Goal: Task Accomplishment & Management: Manage account settings

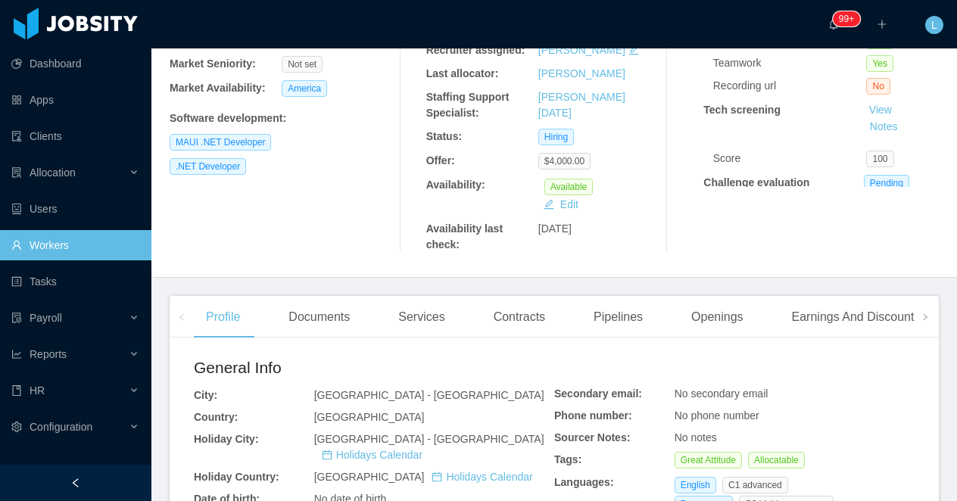
scroll to position [229, 0]
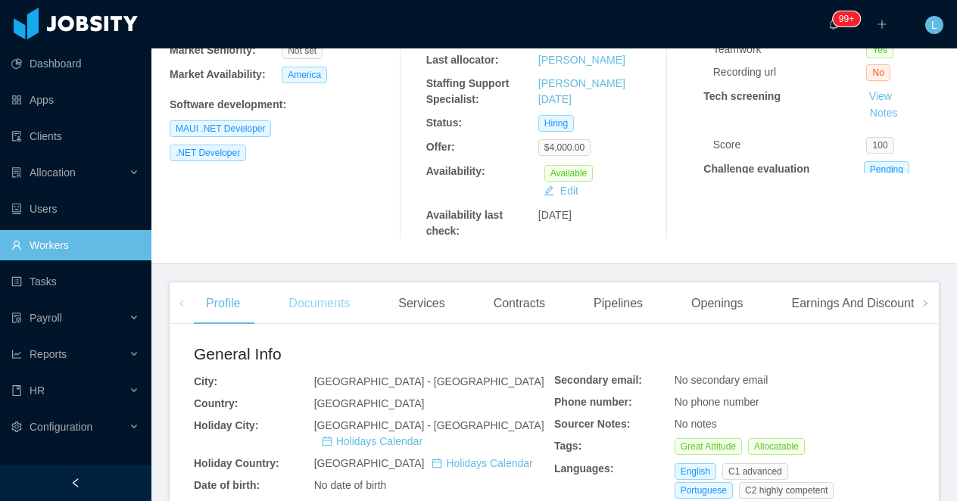
click at [309, 299] on div "Documents" at bounding box center [319, 303] width 86 height 42
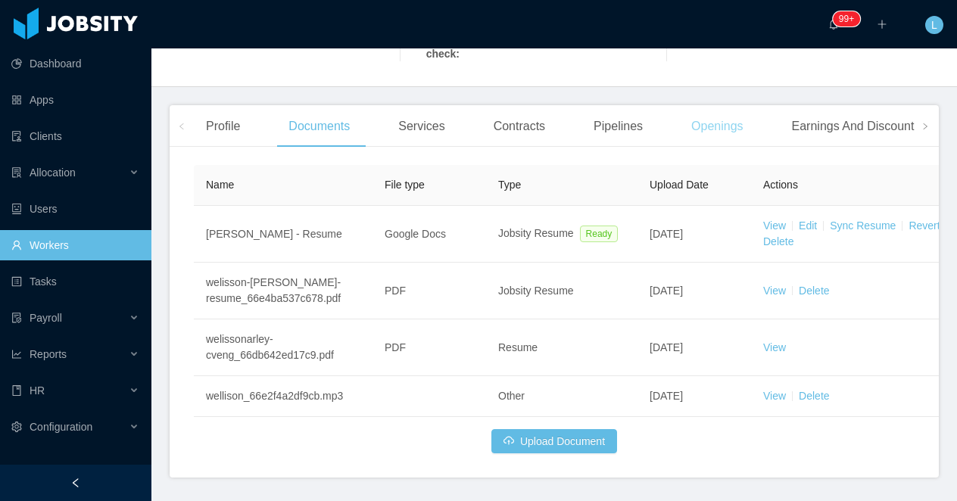
scroll to position [454, 0]
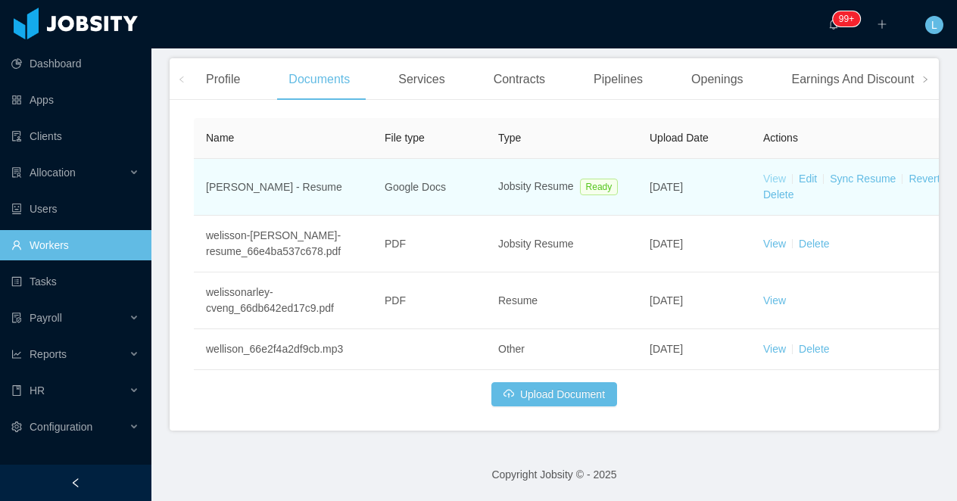
click at [773, 176] on link "View" at bounding box center [774, 179] width 23 height 12
click at [845, 176] on link "Sync Resume" at bounding box center [863, 179] width 66 height 12
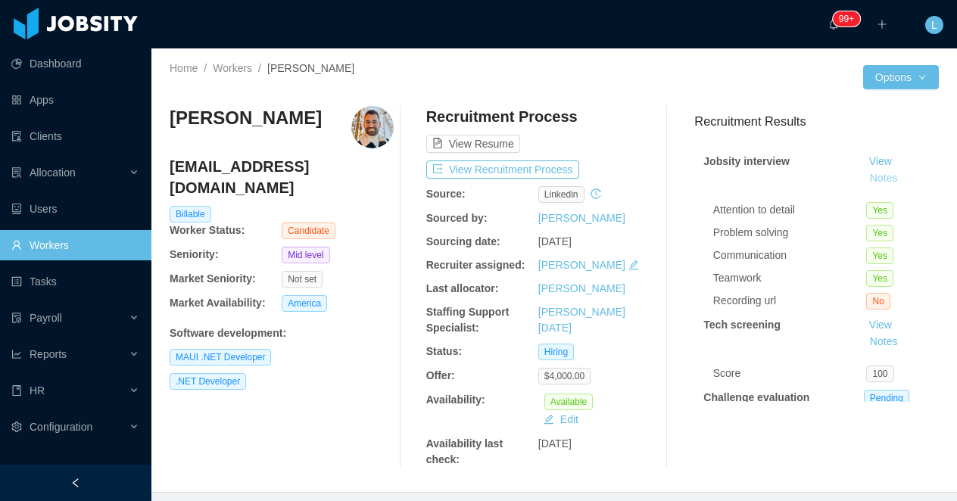
click at [877, 176] on button "Notes" at bounding box center [884, 179] width 40 height 18
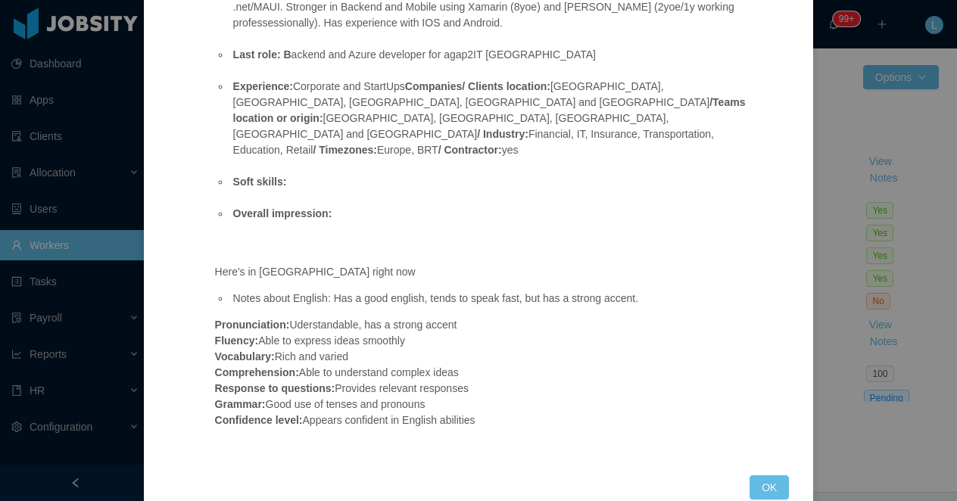
scroll to position [256, 0]
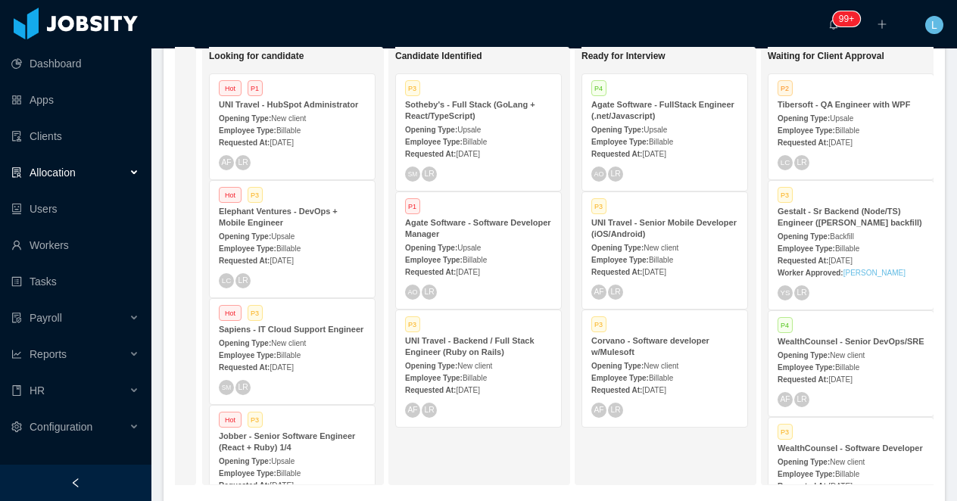
scroll to position [0, 176]
click at [663, 126] on span "Upsale" at bounding box center [652, 130] width 23 height 8
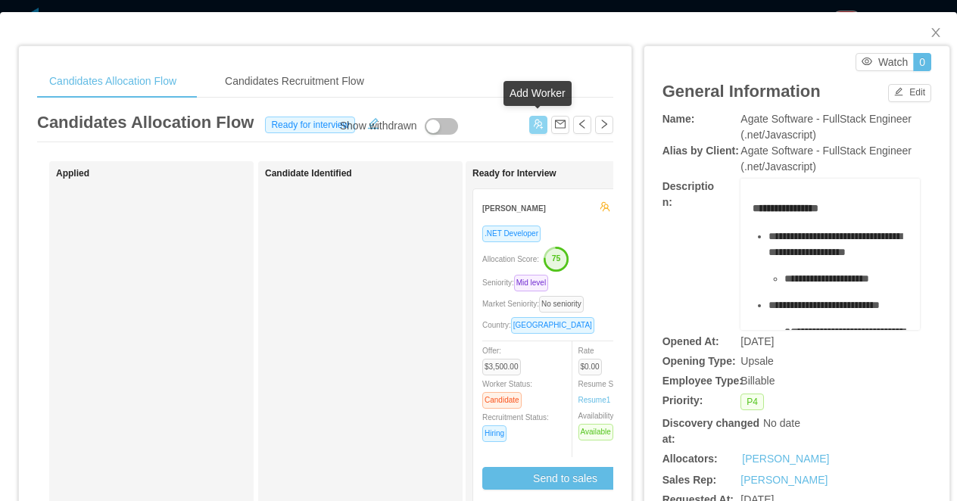
click at [538, 131] on button "button" at bounding box center [538, 125] width 18 height 18
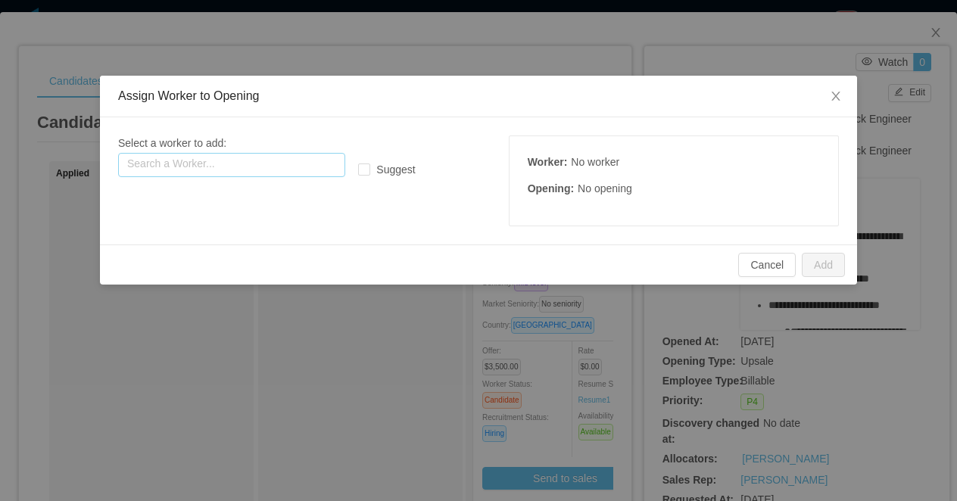
click at [253, 161] on input "text" at bounding box center [231, 165] width 227 height 24
paste input "**********"
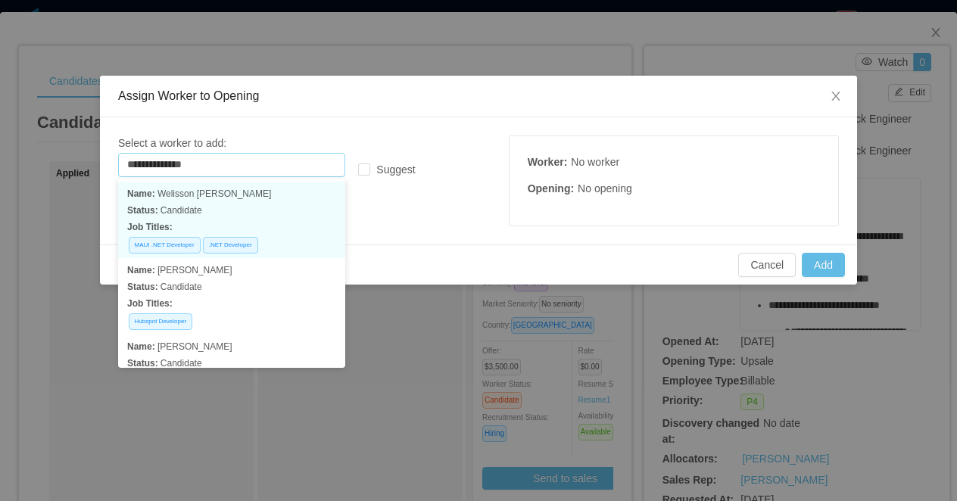
click at [211, 203] on p "Status: Candidate" at bounding box center [231, 210] width 209 height 17
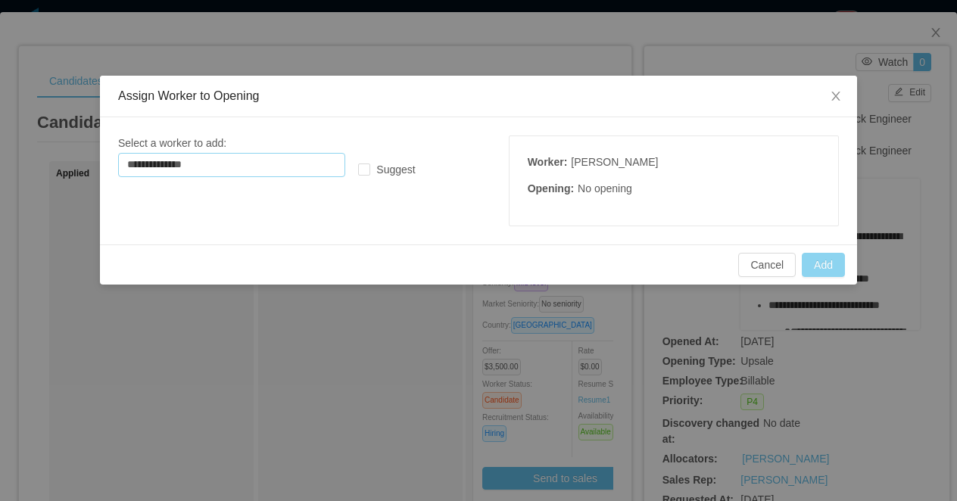
type input "**********"
click at [821, 261] on button "Add" at bounding box center [823, 265] width 43 height 24
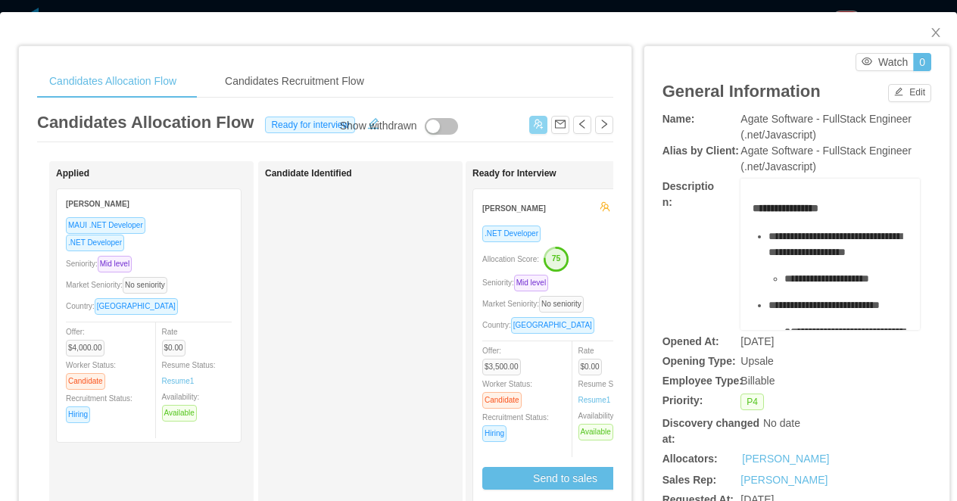
drag, startPoint x: 195, startPoint y: 245, endPoint x: 403, endPoint y: 248, distance: 208.3
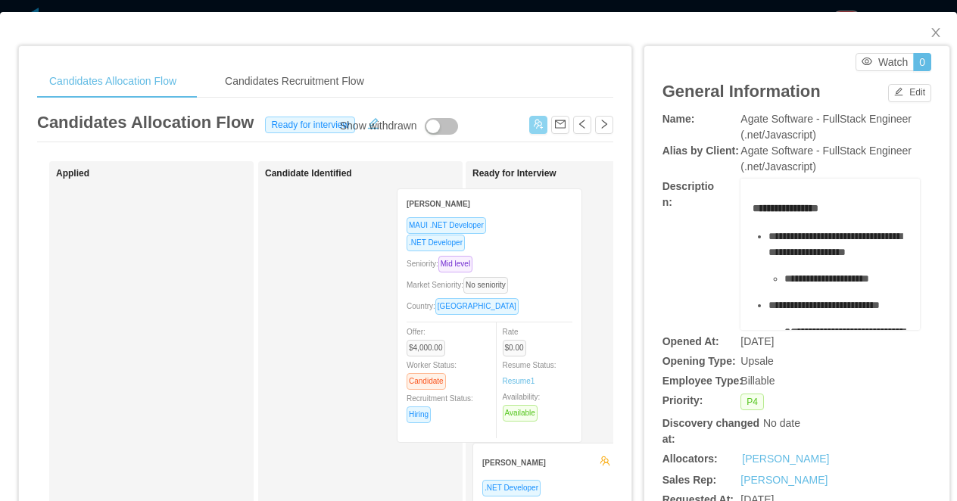
drag, startPoint x: 426, startPoint y: 273, endPoint x: 591, endPoint y: 273, distance: 165.1
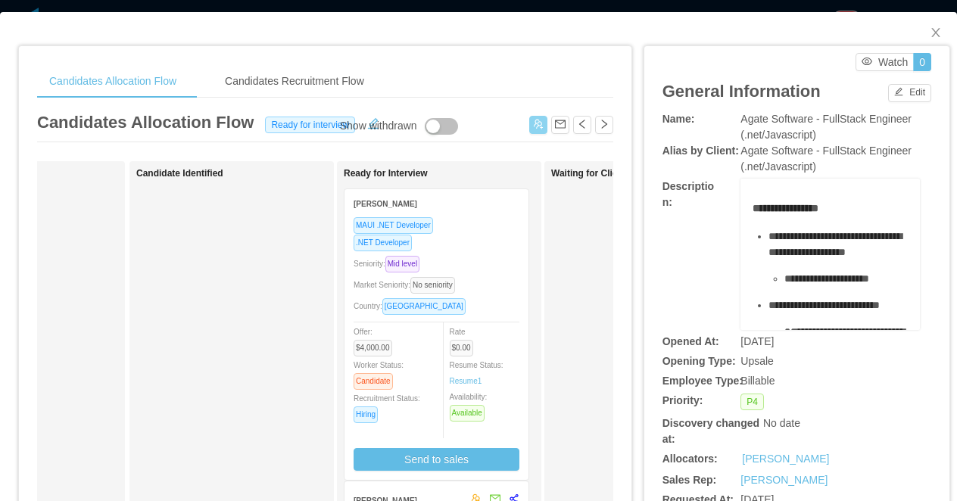
scroll to position [0, 242]
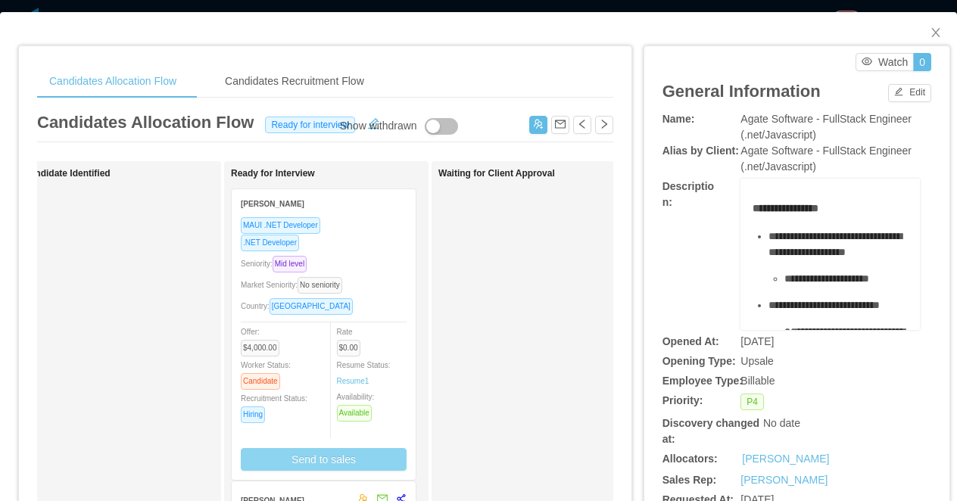
click at [314, 464] on button "Send to sales" at bounding box center [324, 459] width 166 height 23
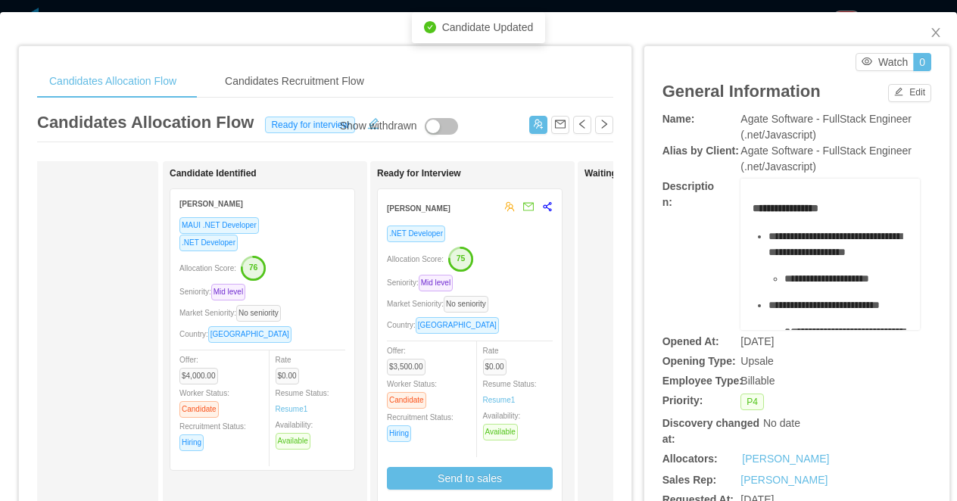
scroll to position [0, 40]
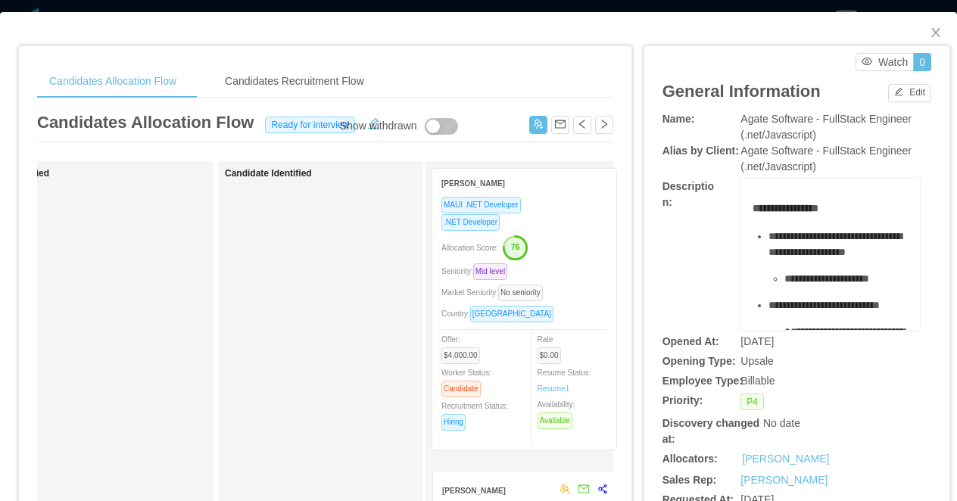
drag, startPoint x: 360, startPoint y: 281, endPoint x: 567, endPoint y: 261, distance: 207.8
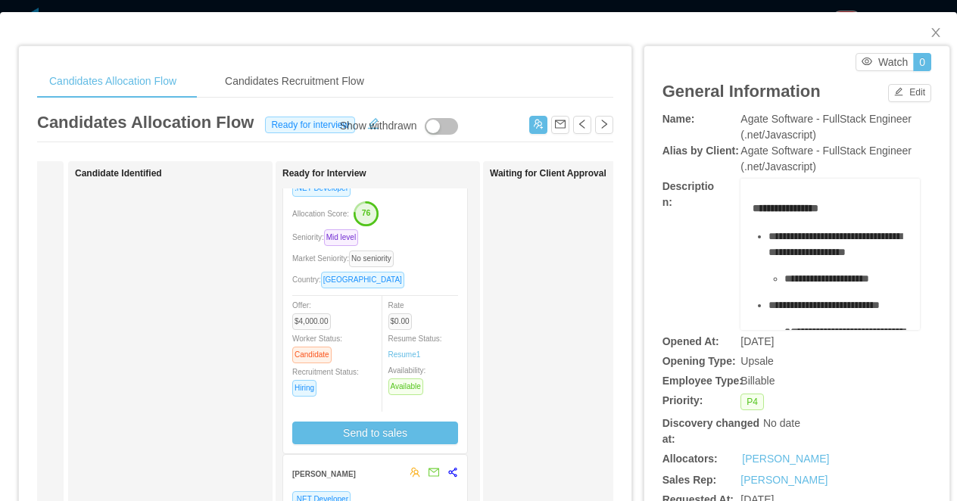
scroll to position [64, 0]
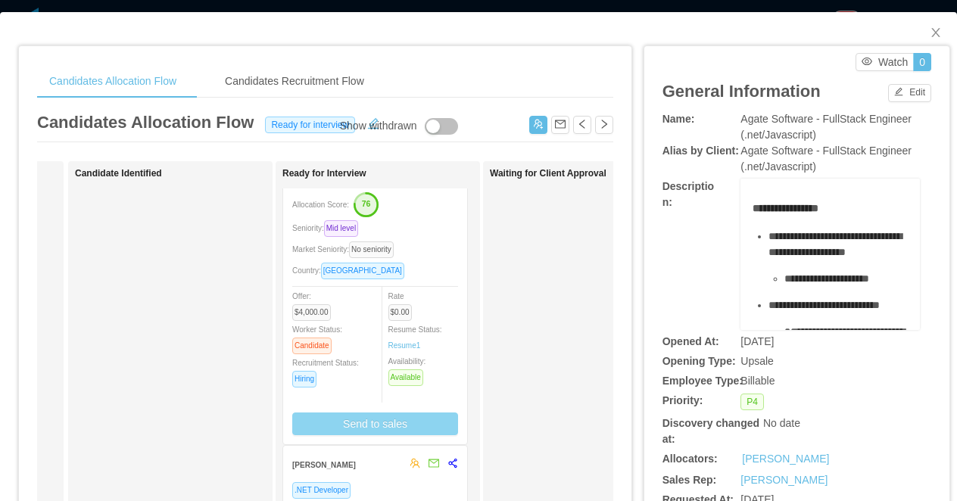
click at [387, 426] on button "Send to sales" at bounding box center [375, 424] width 166 height 23
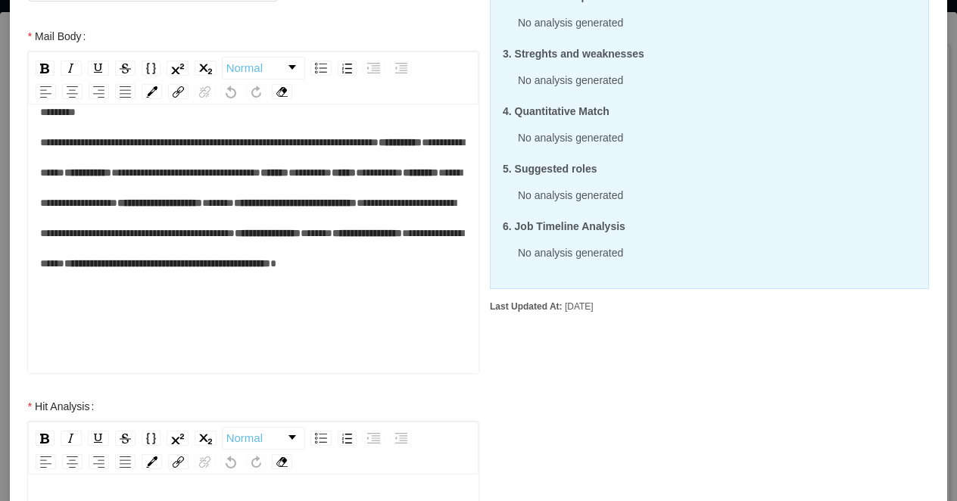
scroll to position [288, 0]
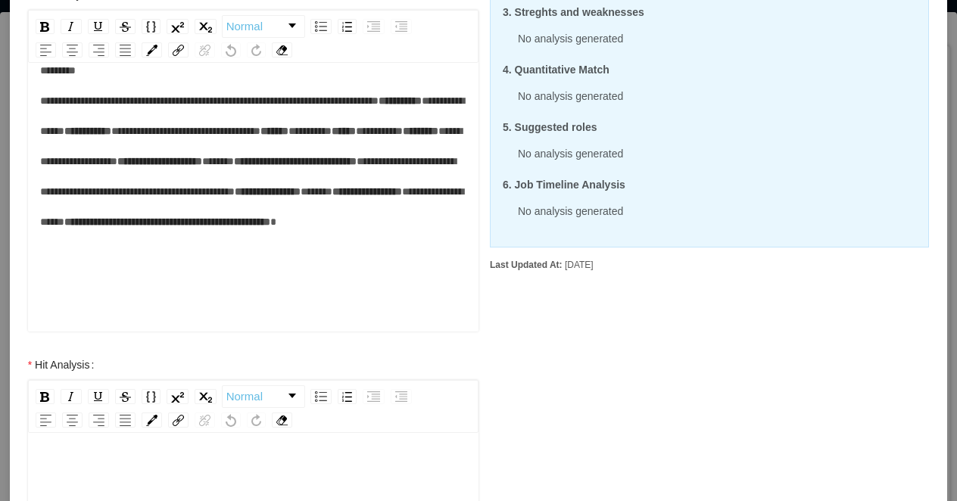
click at [225, 466] on div "rdw-editor" at bounding box center [253, 474] width 427 height 30
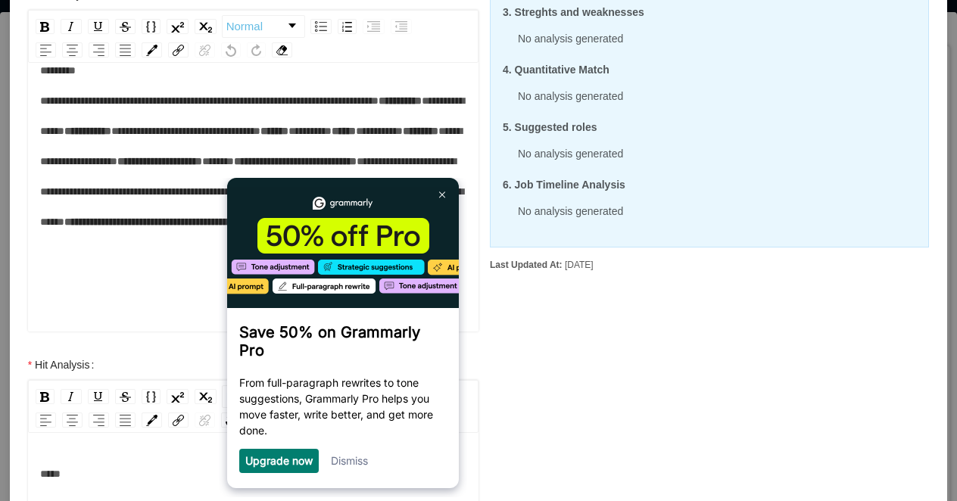
click at [367, 456] on div "Dismiss" at bounding box center [349, 461] width 37 height 24
click at [354, 466] on link "Dismiss" at bounding box center [349, 460] width 37 height 13
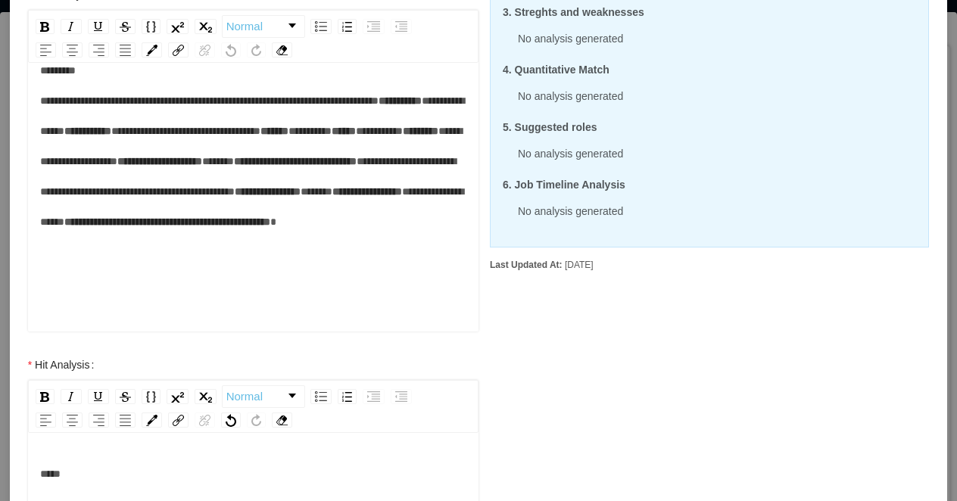
click at [211, 479] on div "*****" at bounding box center [253, 474] width 427 height 30
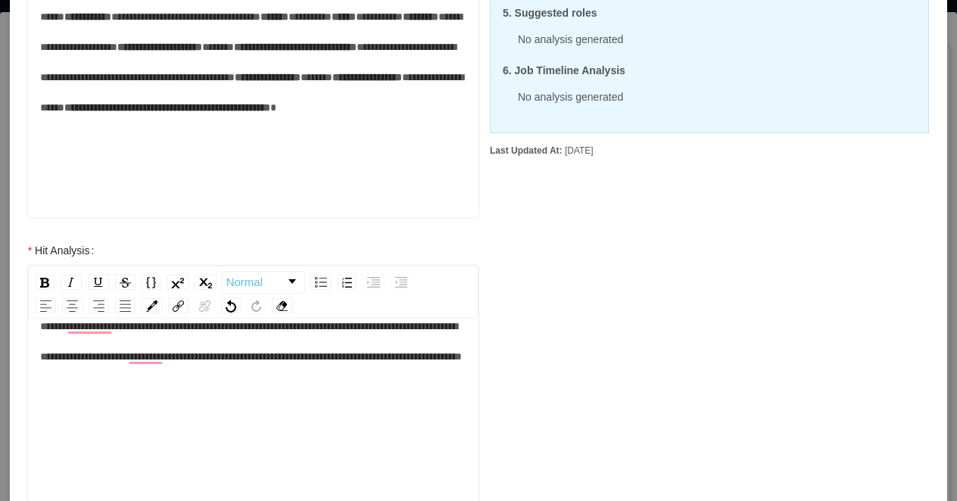
scroll to position [644, 0]
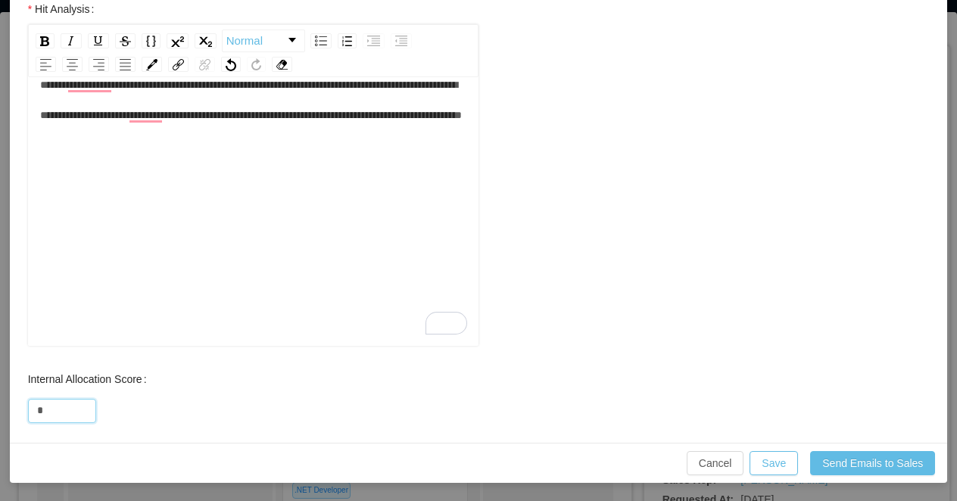
drag, startPoint x: 52, startPoint y: 414, endPoint x: 23, endPoint y: 414, distance: 28.8
click at [23, 414] on div "Internal Allocation Score *" at bounding box center [253, 394] width 481 height 61
type input "**"
click at [781, 468] on button "Save" at bounding box center [774, 463] width 48 height 24
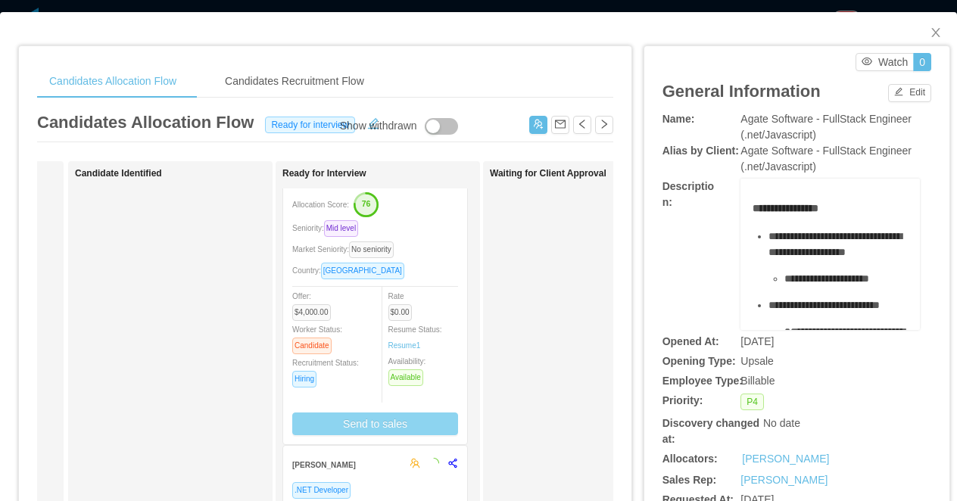
scroll to position [568, 0]
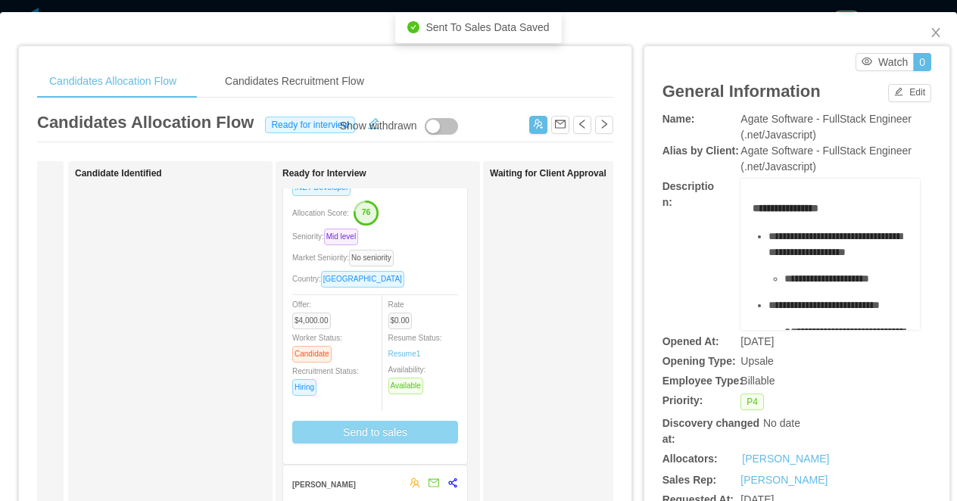
click at [448, 252] on div "Market Seniority: No seniority" at bounding box center [375, 257] width 166 height 17
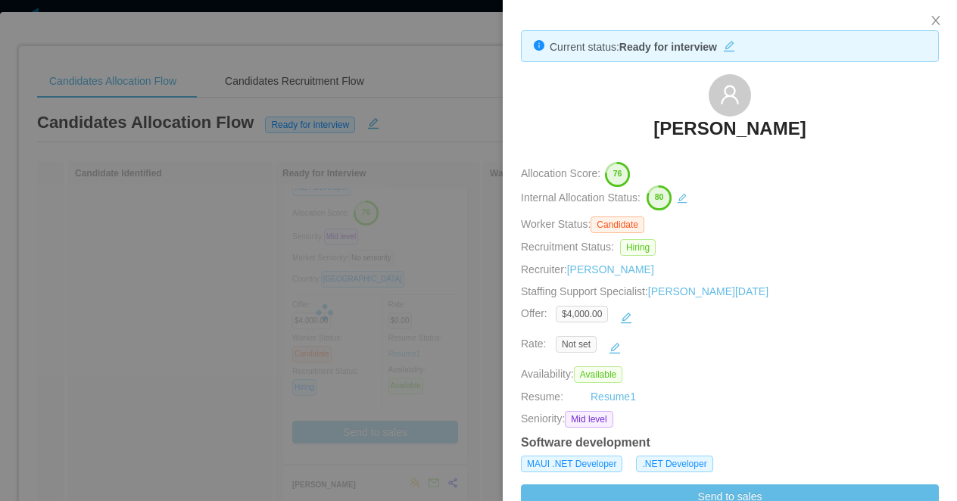
drag, startPoint x: 831, startPoint y: 143, endPoint x: 666, endPoint y: 132, distance: 165.5
click at [666, 132] on div "Welisson Arley" at bounding box center [730, 112] width 418 height 76
copy h3 "Welisson Arley"
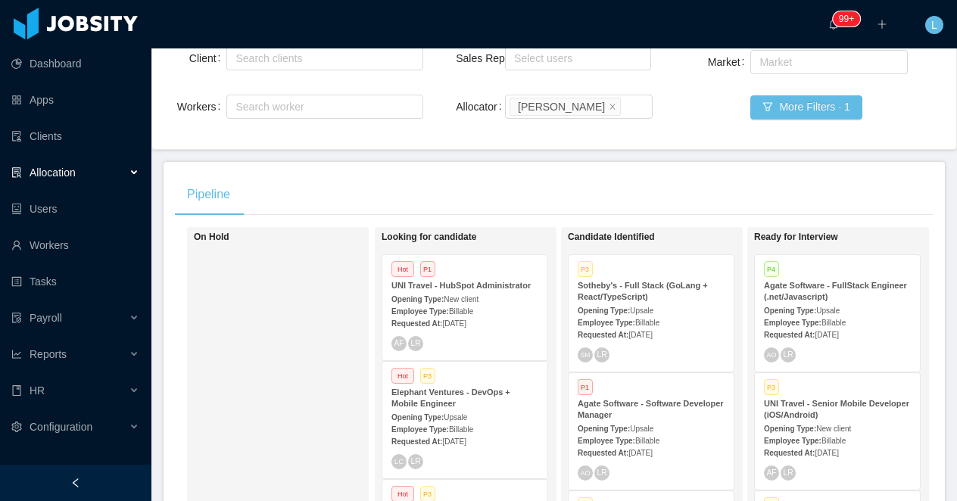
click at [80, 482] on icon "icon: left" at bounding box center [75, 483] width 11 height 11
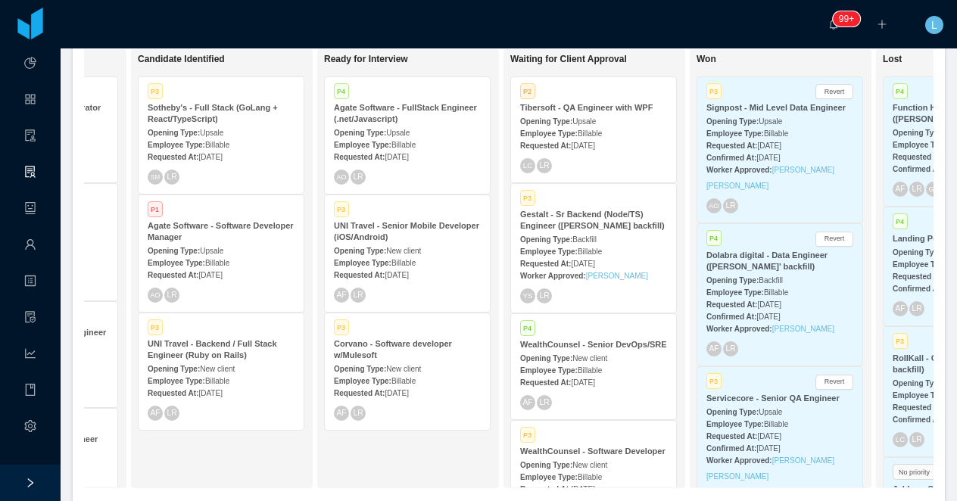
scroll to position [199, 0]
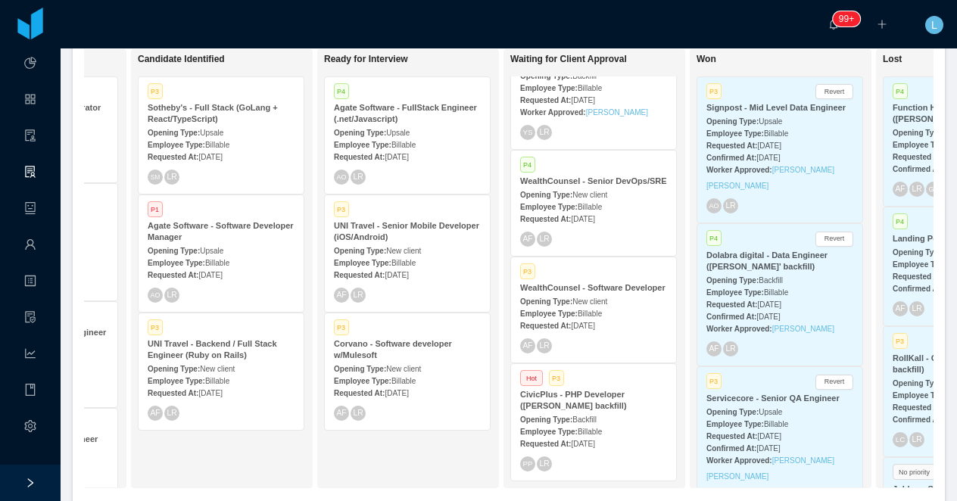
click at [568, 405] on strong "CivicPlus - PHP Developer (Jorgen Ordonez's backfill)" at bounding box center [573, 400] width 107 height 20
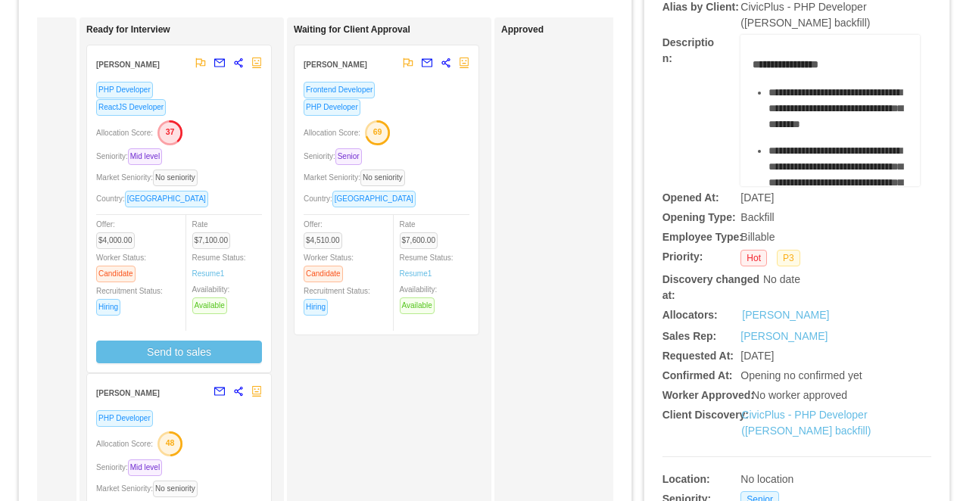
scroll to position [121, 0]
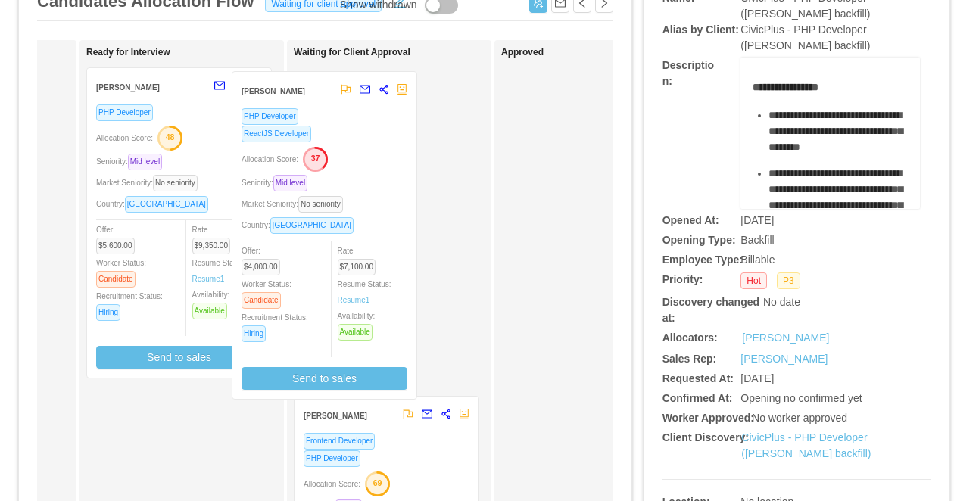
drag, startPoint x: 243, startPoint y: 195, endPoint x: 388, endPoint y: 198, distance: 144.7
click at [388, 198] on div "Applied Yasmin Guimarães PHP Developer ReactJS Developer Seniority: Junior Mark…" at bounding box center [325, 424] width 576 height 769
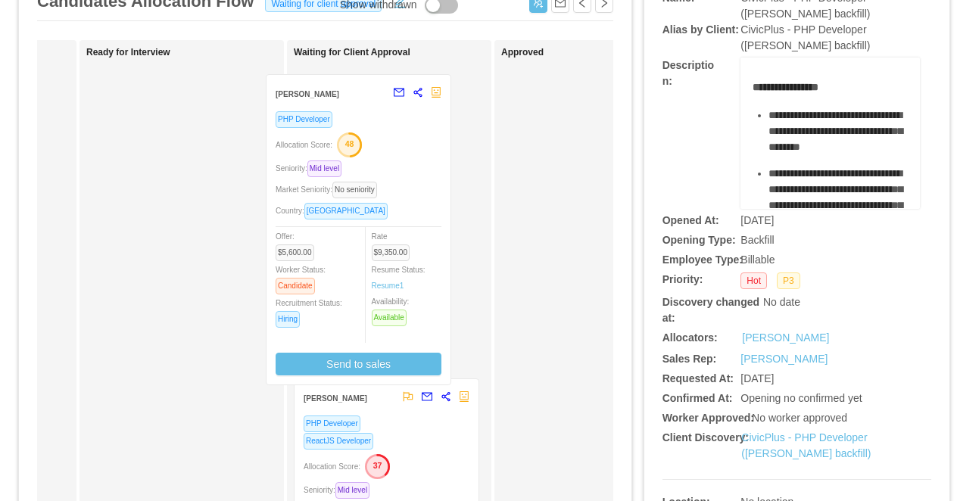
drag, startPoint x: 231, startPoint y: 153, endPoint x: 445, endPoint y: 164, distance: 213.8
click at [446, 162] on div "Applied Yasmin Guimarães PHP Developer ReactJS Developer Seniority: Junior Mark…" at bounding box center [325, 424] width 576 height 769
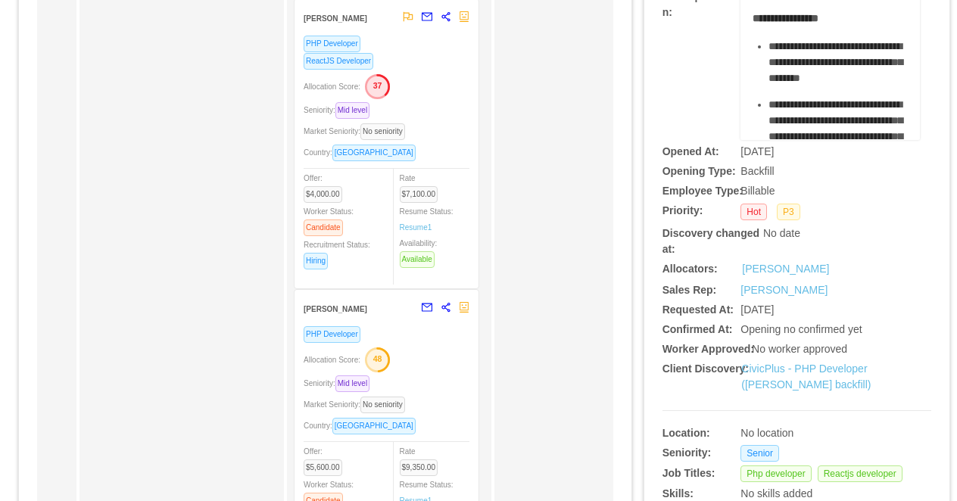
scroll to position [201, 0]
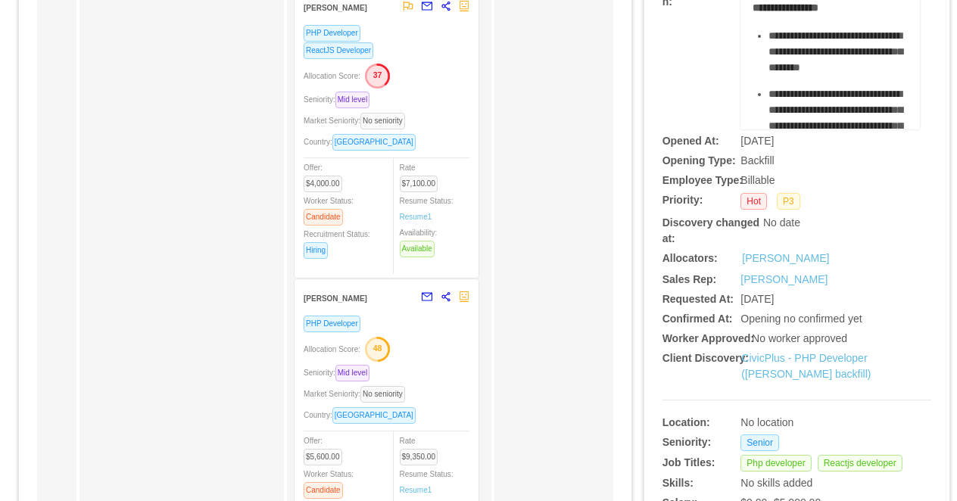
click at [432, 68] on div "Allocation Score: 37" at bounding box center [387, 75] width 166 height 24
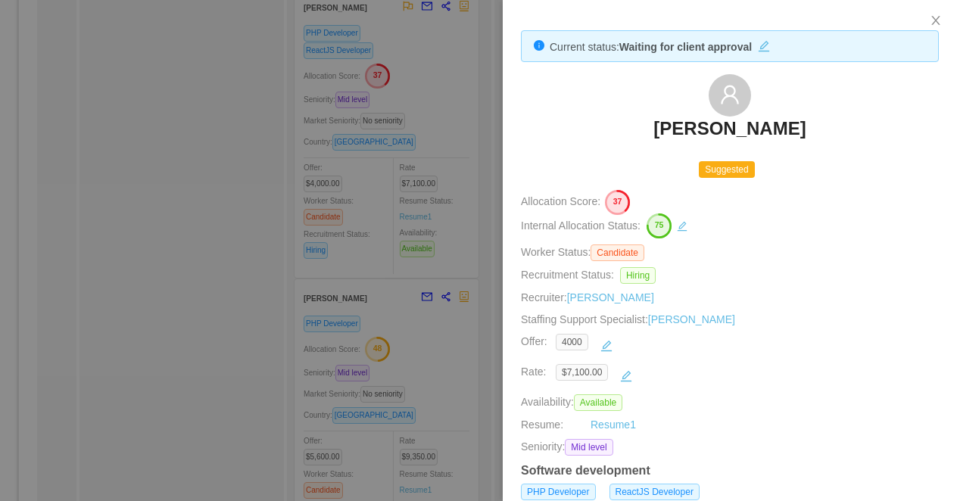
drag, startPoint x: 654, startPoint y: 129, endPoint x: 658, endPoint y: 147, distance: 18.6
click at [658, 147] on div "Kevin Alcantara" at bounding box center [730, 112] width 418 height 76
copy h3 "Kevin Alcantara"
click at [443, 299] on div at bounding box center [478, 250] width 957 height 501
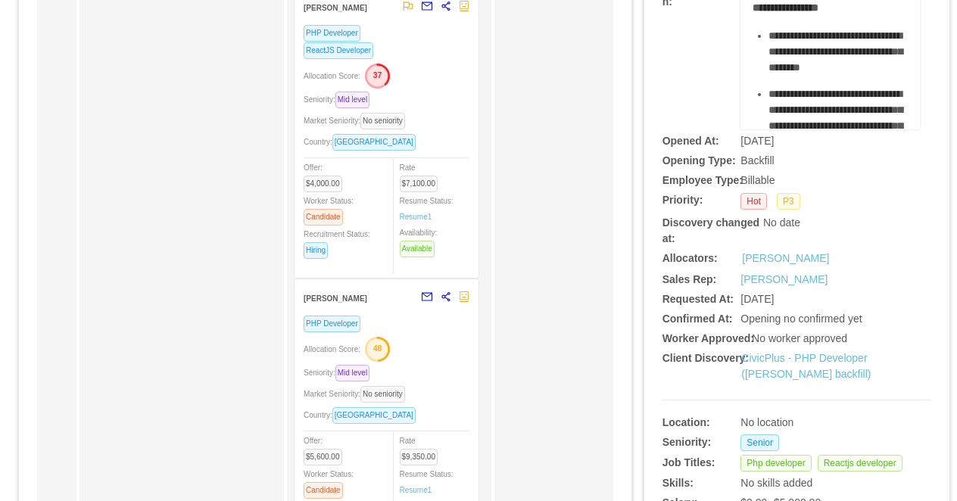
click at [442, 354] on div "Allocation Score: 48" at bounding box center [387, 348] width 166 height 24
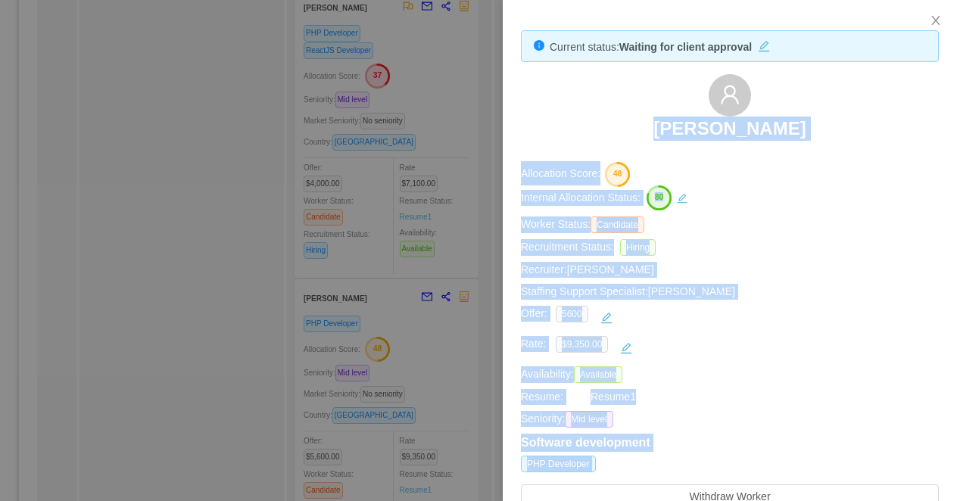
drag, startPoint x: 669, startPoint y: 129, endPoint x: 692, endPoint y: 151, distance: 32.1
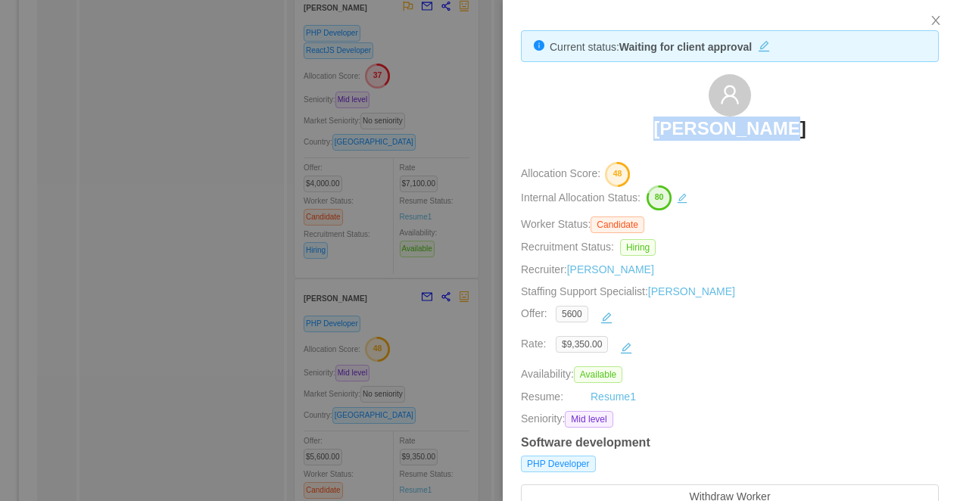
drag, startPoint x: 670, startPoint y: 135, endPoint x: 694, endPoint y: 145, distance: 27.1
click at [695, 145] on div "Pedro Jordão" at bounding box center [730, 112] width 418 height 76
copy h3 "Pedro Jordão"
click at [407, 189] on div at bounding box center [478, 250] width 957 height 501
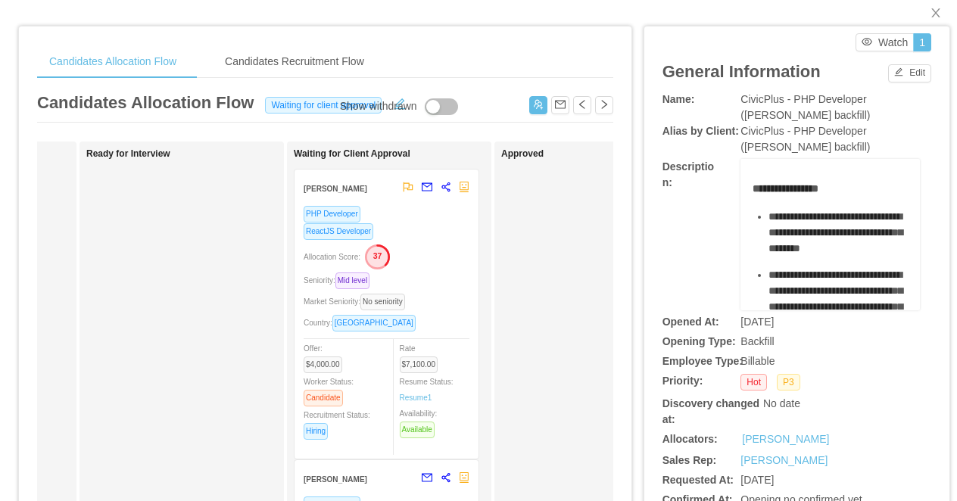
scroll to position [0, 0]
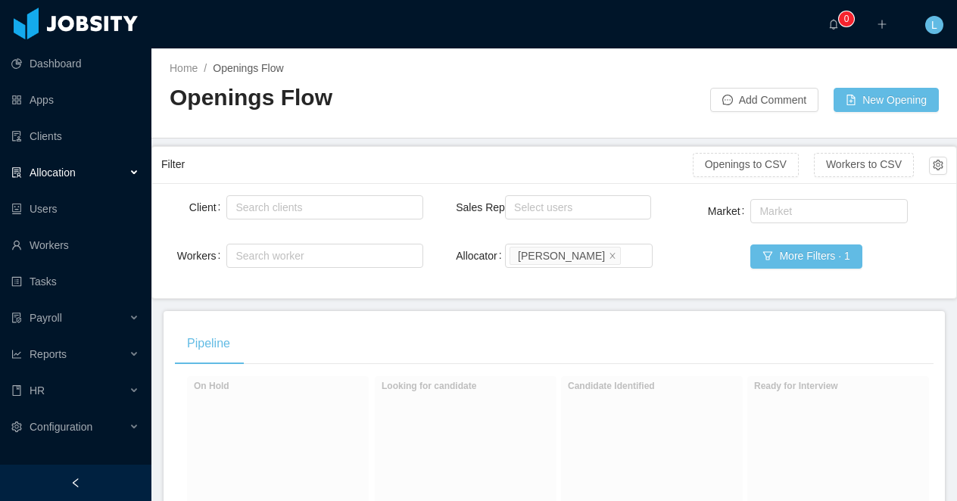
click at [104, 480] on div at bounding box center [75, 483] width 151 height 36
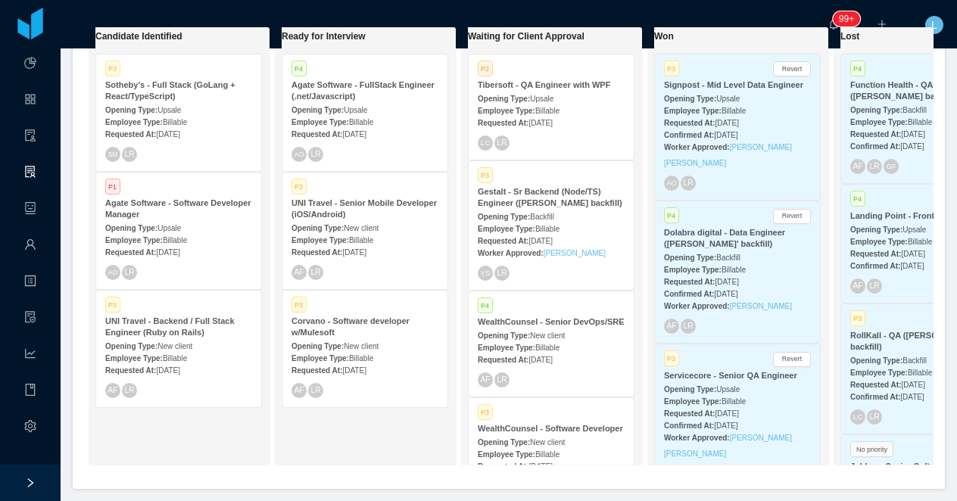
scroll to position [0, 83]
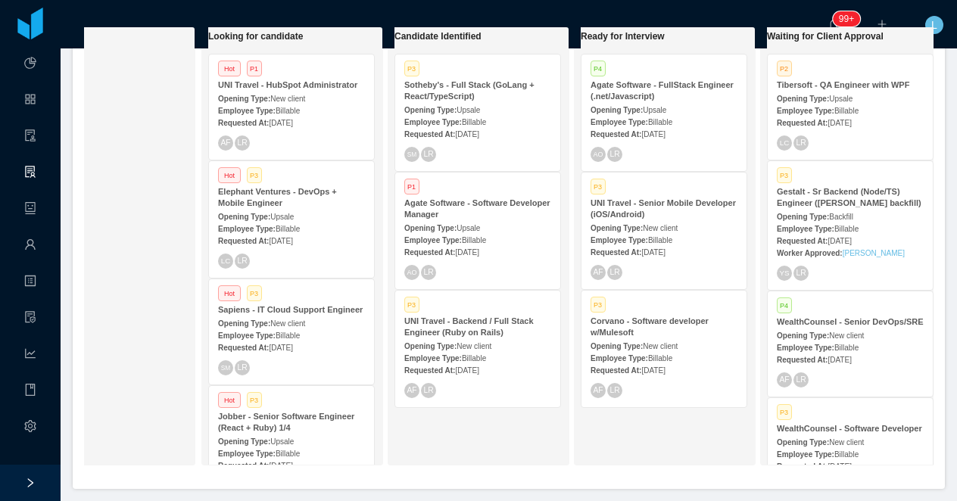
click at [300, 99] on span "New client" at bounding box center [287, 99] width 35 height 8
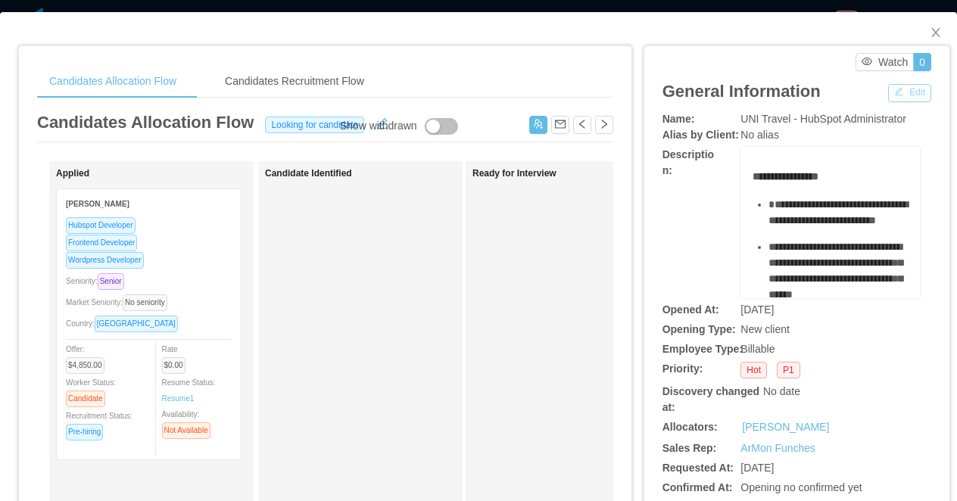
click at [907, 98] on button "Edit" at bounding box center [909, 93] width 43 height 18
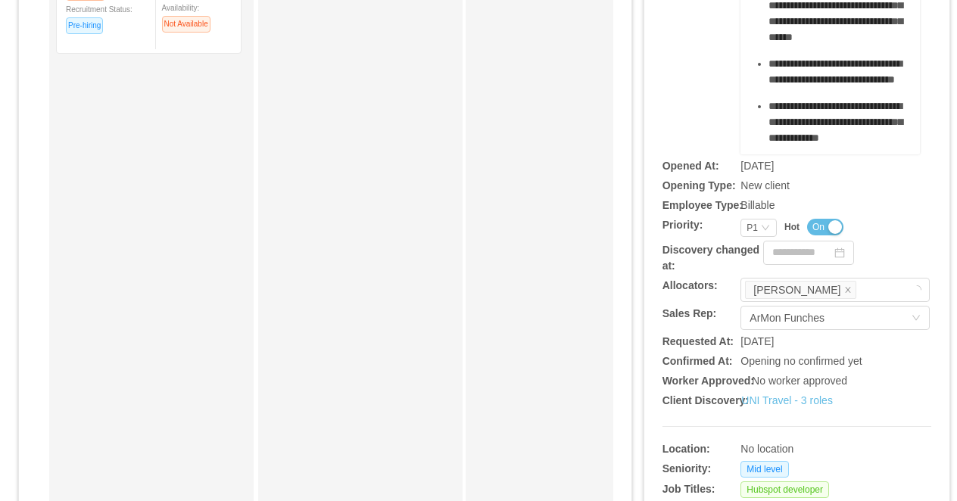
scroll to position [439, 0]
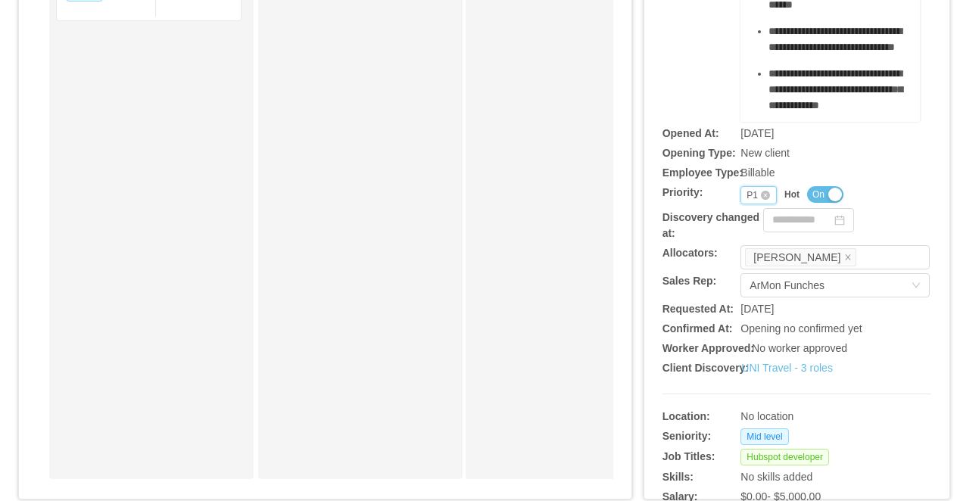
click at [754, 198] on div "P1" at bounding box center [752, 195] width 11 height 17
click at [757, 267] on li "P3" at bounding box center [759, 270] width 36 height 24
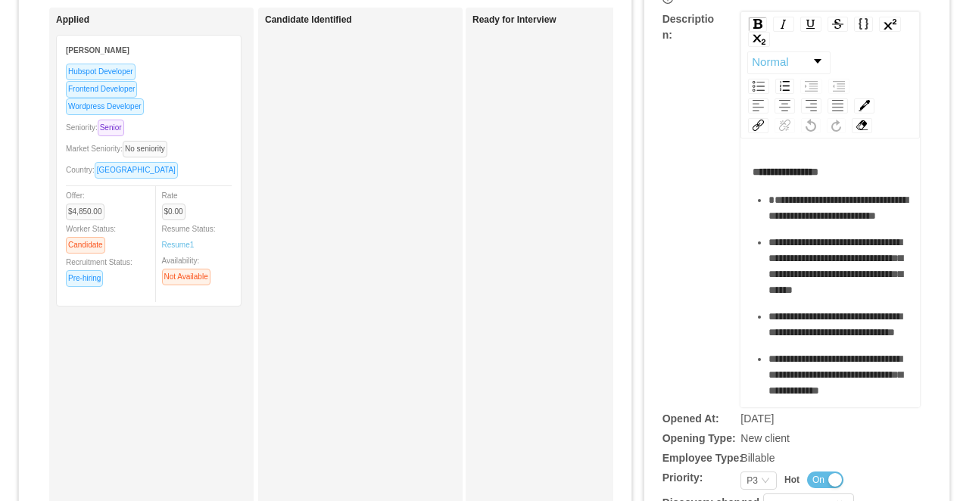
scroll to position [0, 0]
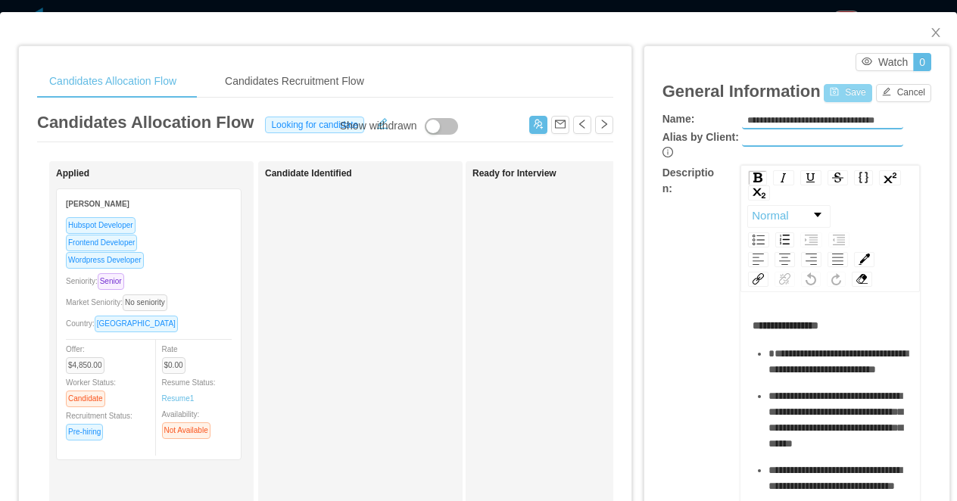
click at [843, 94] on button "Save" at bounding box center [848, 93] width 48 height 18
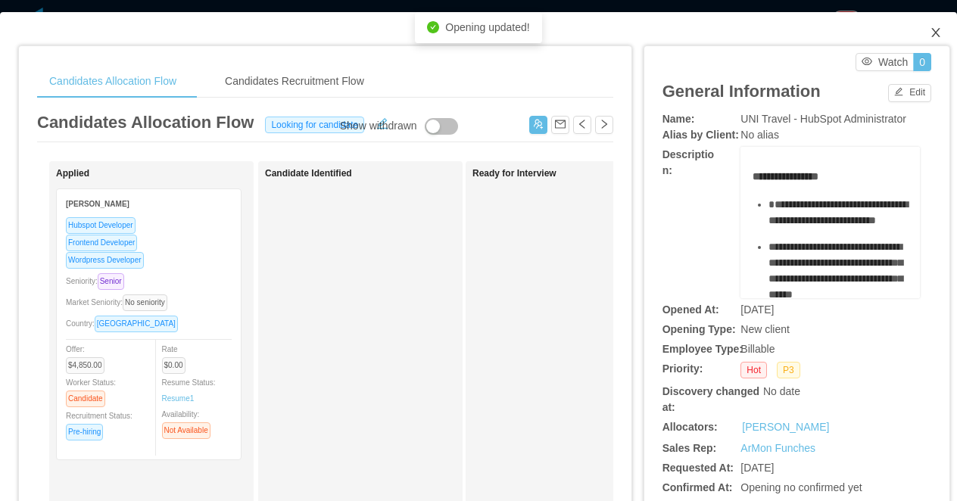
click at [933, 33] on icon "icon: close" at bounding box center [936, 33] width 12 height 12
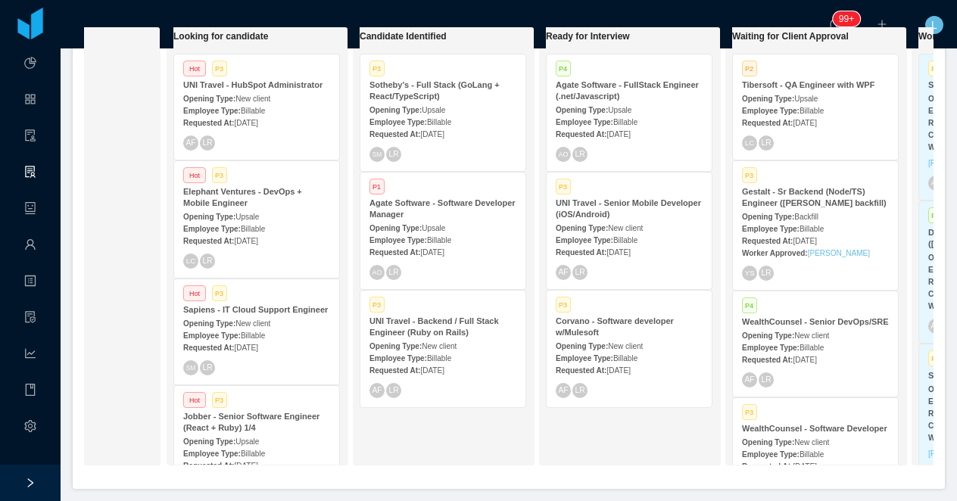
scroll to position [0, 44]
